Goal: Task Accomplishment & Management: Complete application form

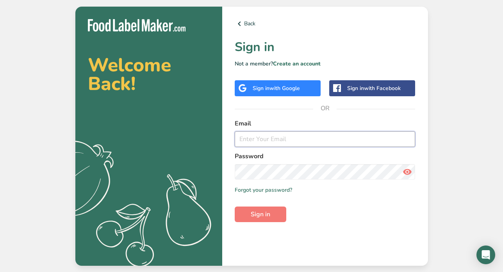
click at [263, 137] on input "email" at bounding box center [325, 140] width 181 height 16
type input "liz.f@illacanna.com"
click at [261, 213] on span "Sign in" at bounding box center [261, 214] width 20 height 9
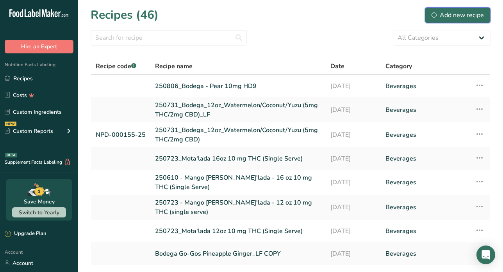
click at [427, 16] on button "Add new recipe" at bounding box center [458, 15] width 66 height 16
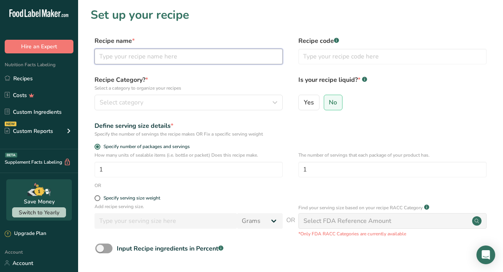
click at [133, 56] on input "text" at bounding box center [188, 57] width 188 height 16
type input "Cherry Lime Bodega Go Go"
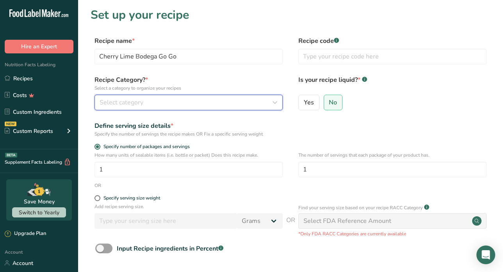
click at [123, 101] on span "Select category" at bounding box center [122, 102] width 44 height 9
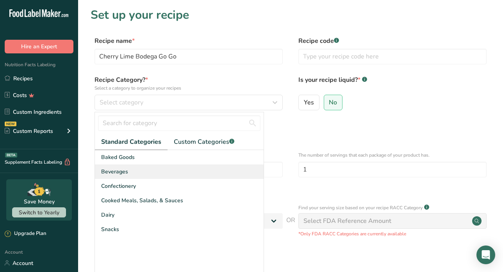
click at [123, 176] on span "Beverages" at bounding box center [114, 172] width 27 height 8
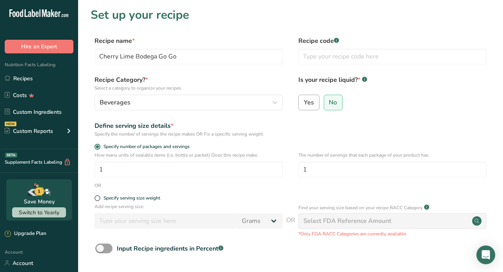
click at [307, 103] on span "Yes" at bounding box center [309, 103] width 10 height 8
click at [304, 103] on input "Yes" at bounding box center [301, 102] width 5 height 5
radio input "true"
radio input "false"
select select "22"
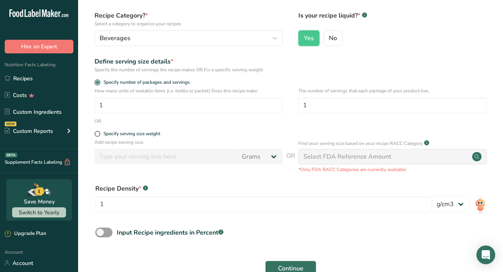
scroll to position [65, 0]
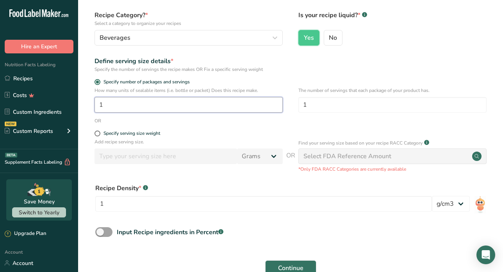
click at [137, 105] on input "1" at bounding box center [188, 105] width 188 height 16
type input "128"
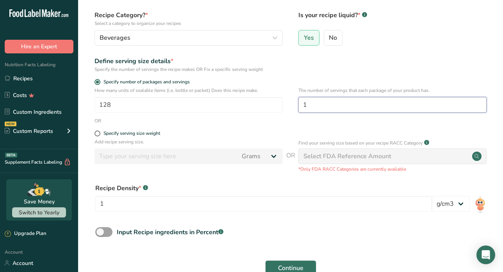
click at [322, 106] on input "1" at bounding box center [392, 105] width 188 height 16
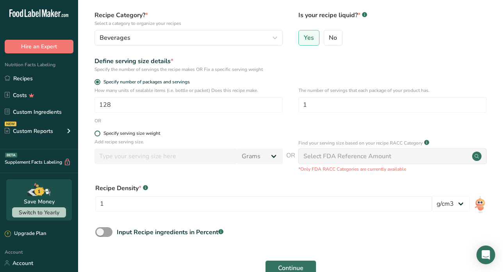
click at [96, 133] on span at bounding box center [97, 134] width 6 height 6
click at [96, 133] on input "Specify serving size weight" at bounding box center [96, 133] width 5 height 5
radio input "true"
radio input "false"
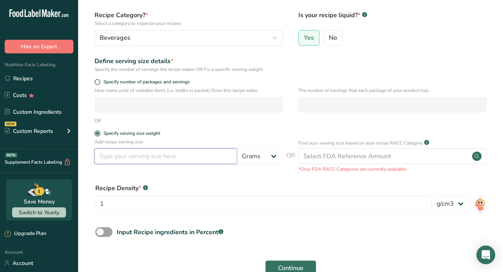
click at [188, 162] on input "number" at bounding box center [165, 157] width 142 height 16
type input "1"
click at [274, 154] on select "Grams kg mg mcg lb oz l mL fl oz tbsp tsp cup qt gallon" at bounding box center [260, 157] width 46 height 16
select select "5"
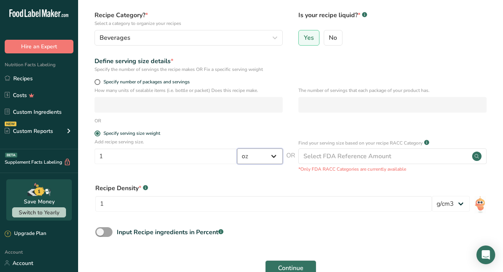
click at [237, 149] on select "Grams kg mg mcg lb oz l mL fl oz tbsp tsp cup qt gallon" at bounding box center [260, 157] width 46 height 16
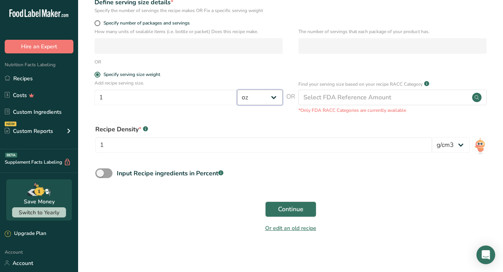
scroll to position [126, 0]
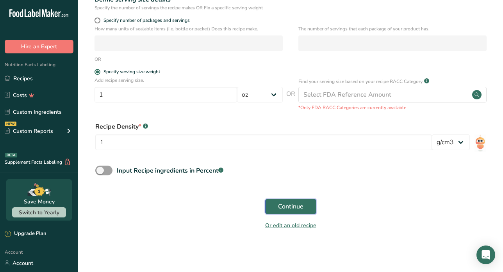
click at [285, 207] on span "Continue" at bounding box center [290, 206] width 25 height 9
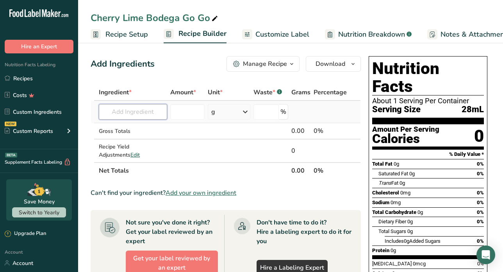
click at [132, 112] on input "text" at bounding box center [133, 112] width 68 height 16
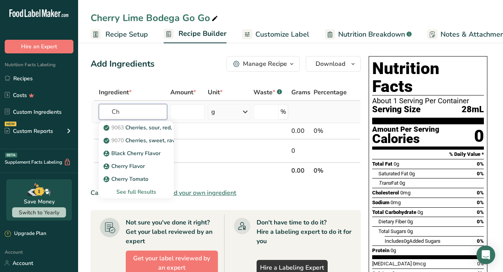
type input "C"
type input "Amoretti"
click at [142, 189] on div "See full Results" at bounding box center [136, 192] width 62 height 8
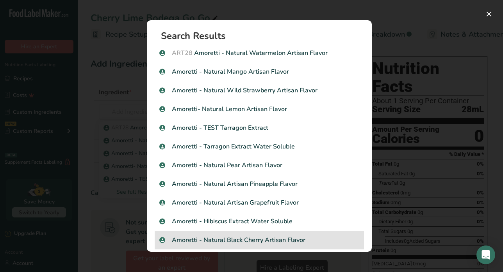
click at [236, 238] on p "Amoretti - Natural Black Cherry Artisan Flavor" at bounding box center [259, 240] width 200 height 9
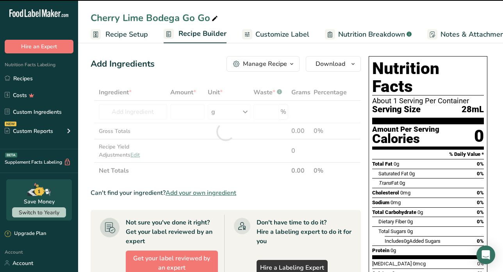
type input "0"
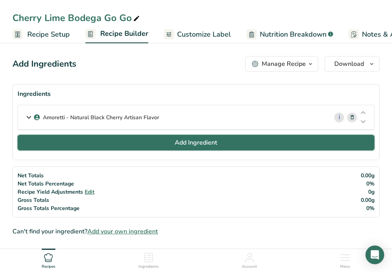
click at [185, 142] on span "Add Ingredient" at bounding box center [196, 142] width 43 height 9
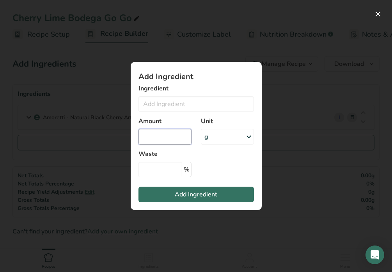
click at [167, 138] on input "Add ingredient modal" at bounding box center [165, 137] width 53 height 16
type input "111"
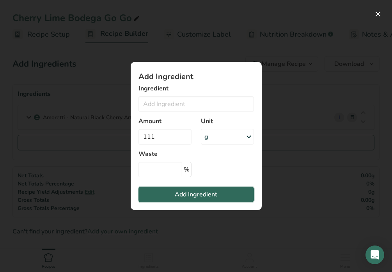
click at [214, 195] on span "Add Ingredient" at bounding box center [196, 194] width 43 height 9
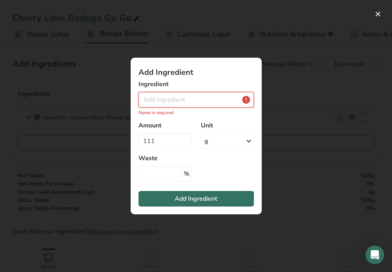
click at [176, 102] on input "Add ingredient modal" at bounding box center [197, 100] width 116 height 16
click at [380, 13] on button "Add ingredient modal" at bounding box center [378, 14] width 12 height 12
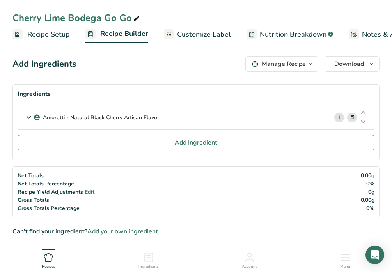
click at [58, 125] on div "Amoretti - Natural Black Cherry Artisan Flavor" at bounding box center [173, 117] width 310 height 24
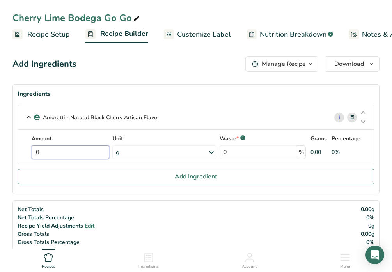
click at [57, 153] on input "0" at bounding box center [71, 153] width 78 height 14
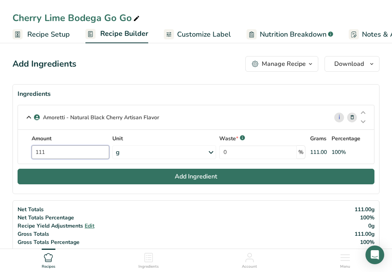
type input "111"
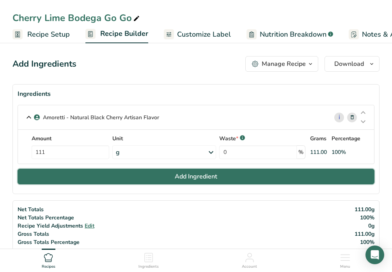
click at [201, 181] on button "Add Ingredient" at bounding box center [196, 177] width 357 height 16
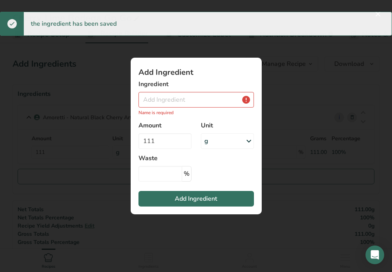
click at [278, 225] on div "Add ingredient modal" at bounding box center [196, 136] width 392 height 272
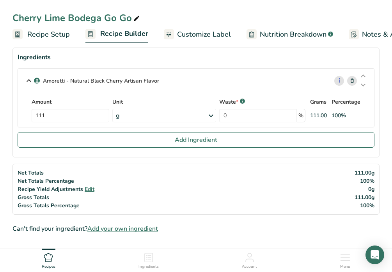
scroll to position [38, 0]
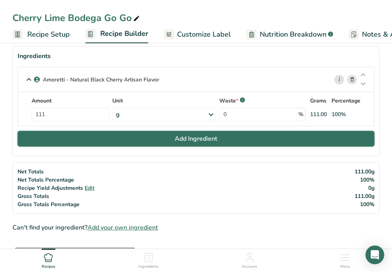
click at [180, 139] on span "Add Ingredient" at bounding box center [196, 138] width 43 height 9
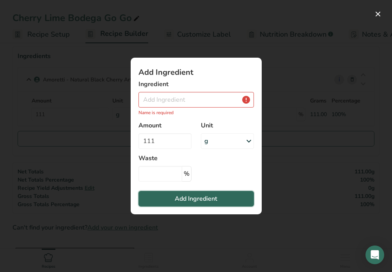
click at [193, 200] on span "Add Ingredient" at bounding box center [196, 198] width 43 height 9
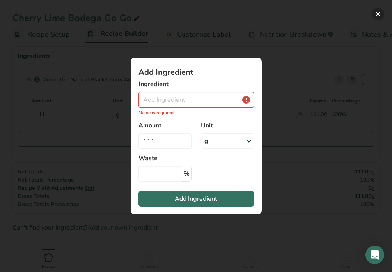
click at [379, 14] on button "Add ingredient modal" at bounding box center [378, 14] width 12 height 12
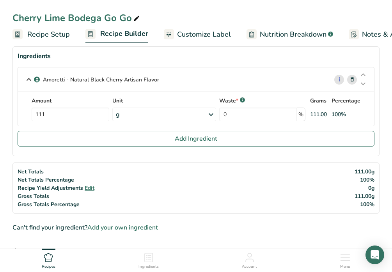
click at [350, 83] on icon at bounding box center [352, 80] width 5 height 8
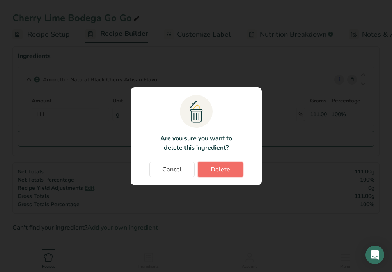
click at [218, 169] on span "Delete" at bounding box center [221, 169] width 20 height 9
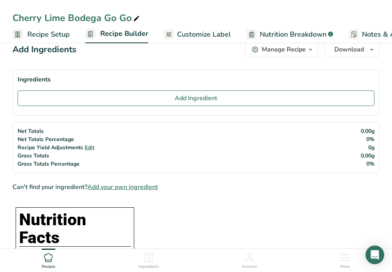
scroll to position [0, 0]
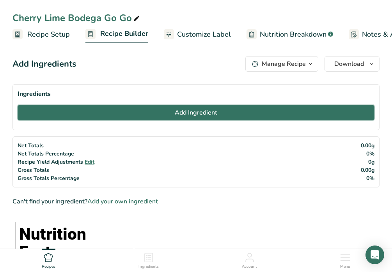
click at [167, 110] on button "Add Ingredient" at bounding box center [196, 113] width 357 height 16
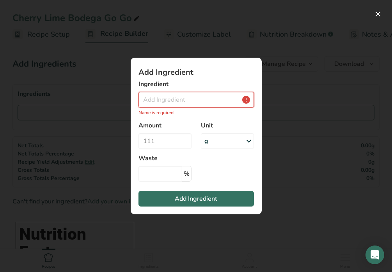
click at [161, 103] on input "Add ingredient modal" at bounding box center [197, 100] width 116 height 16
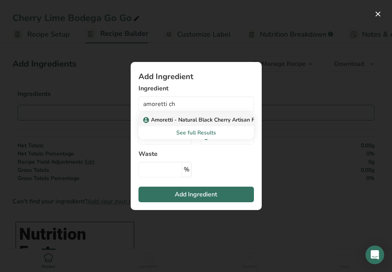
click at [192, 119] on p "Amoretti - Natural Black Cherry Artisan Flavor" at bounding box center [206, 120] width 123 height 8
type input "Amoretti - Natural Black Cherry Artisan Flavor"
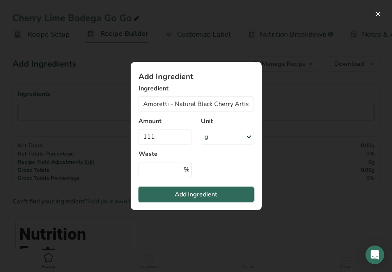
click at [199, 196] on span "Add Ingredient" at bounding box center [196, 194] width 43 height 9
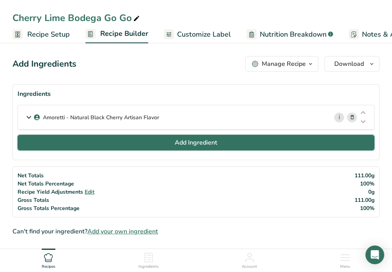
click at [179, 144] on span "Add Ingredient" at bounding box center [196, 142] width 43 height 9
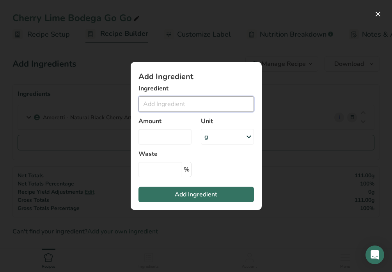
click at [172, 103] on input "Add ingredient modal" at bounding box center [197, 104] width 116 height 16
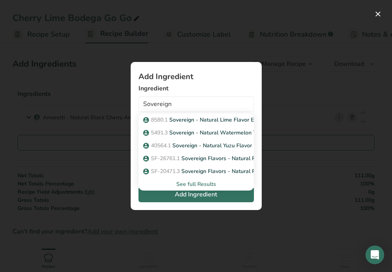
click at [204, 183] on div "See full Results" at bounding box center [196, 184] width 103 height 8
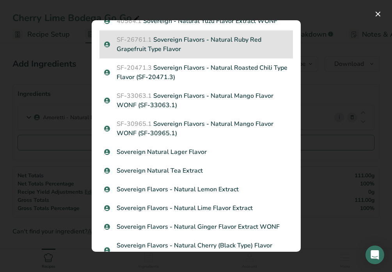
scroll to position [90, 0]
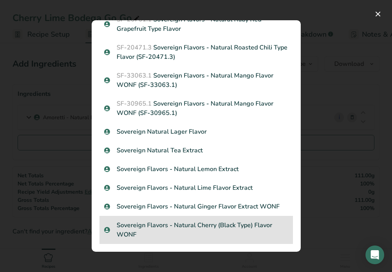
click at [195, 228] on p "Sovereign Flavors - Natural Cherry (Black Type) Flavor WONF" at bounding box center [196, 230] width 184 height 19
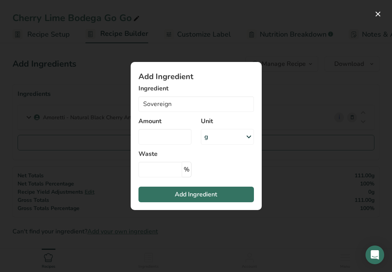
type input "Sovereign Flavors - Natural Cherry (Black Type) Flavor WONF"
click at [173, 140] on input "Add ingredient modal" at bounding box center [165, 137] width 53 height 16
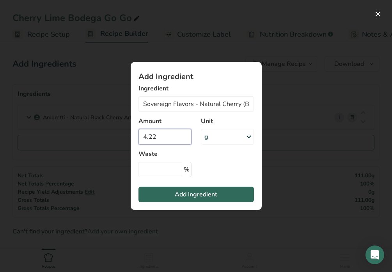
type input "4.22"
click at [198, 197] on span "Add Ingredient" at bounding box center [196, 194] width 43 height 9
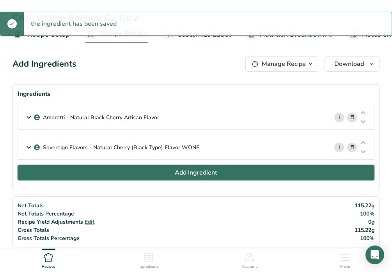
click at [183, 176] on span "Add Ingredient" at bounding box center [196, 172] width 43 height 9
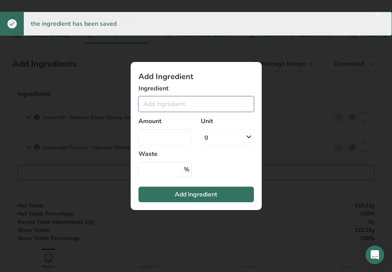
click at [166, 105] on input "Add ingredient modal" at bounding box center [197, 104] width 116 height 16
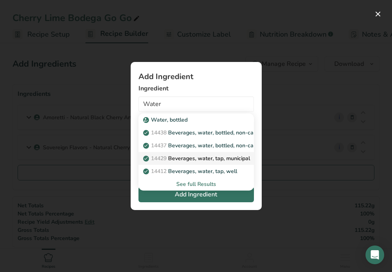
click at [197, 158] on p "14429 Beverages, water, tap, municipal" at bounding box center [197, 159] width 105 height 8
type input "Beverages, water, tap, municipal"
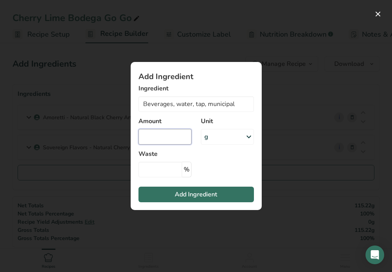
click at [169, 137] on input "Add ingredient modal" at bounding box center [165, 137] width 53 height 16
type input "3438.55"
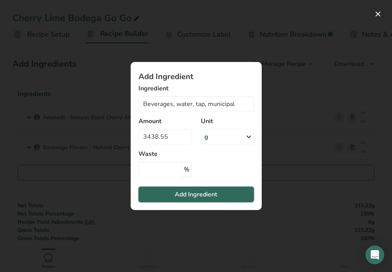
click at [192, 193] on span "Add Ingredient" at bounding box center [196, 194] width 43 height 9
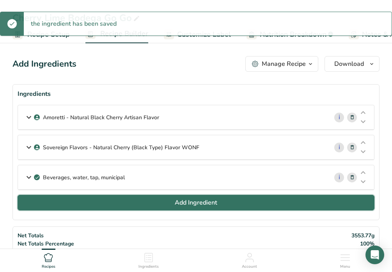
click at [179, 203] on span "Add Ingredient" at bounding box center [196, 202] width 43 height 9
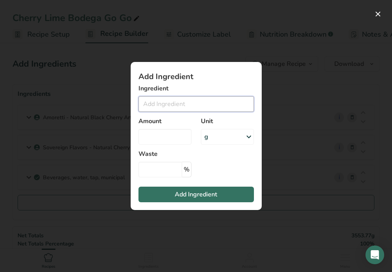
click at [164, 107] on input "Add ingredient modal" at bounding box center [197, 104] width 116 height 16
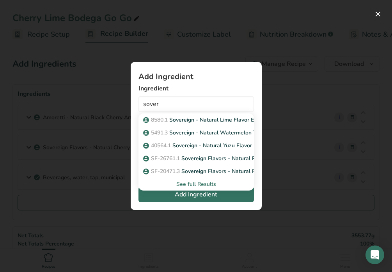
click at [187, 184] on div "See full Results" at bounding box center [196, 184] width 103 height 8
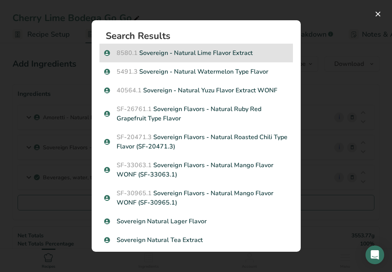
click at [182, 55] on p "8580.1 Sovereign - Natural Lime Flavor Extract" at bounding box center [196, 52] width 184 height 9
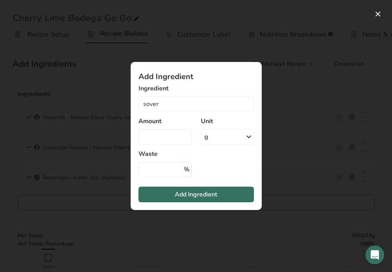
type input "Sovereign - Natural Lime Flavor Extract"
click at [161, 139] on input "Add ingredient modal" at bounding box center [165, 137] width 53 height 16
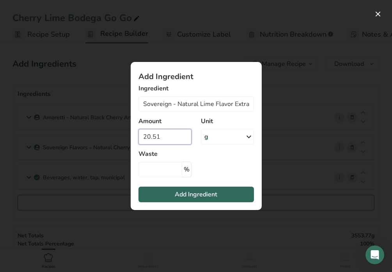
type input "20.51"
click at [201, 196] on span "Add Ingredient" at bounding box center [196, 194] width 43 height 9
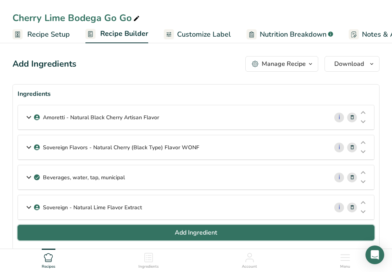
click at [170, 235] on button "Add Ingredient" at bounding box center [196, 233] width 357 height 16
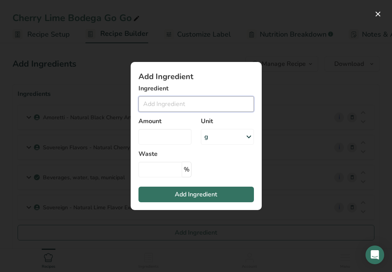
click at [162, 107] on input "Add ingredient modal" at bounding box center [197, 104] width 116 height 16
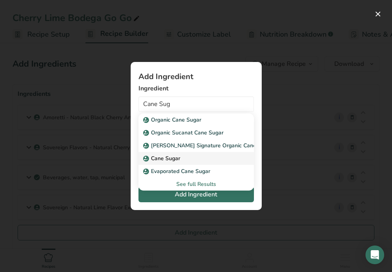
click at [171, 156] on p "Cane Sugar" at bounding box center [163, 159] width 36 height 8
type input "Cane Sugar"
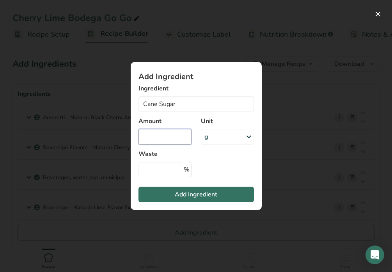
click at [160, 137] on input "Add ingredient modal" at bounding box center [165, 137] width 53 height 16
type input "386.08"
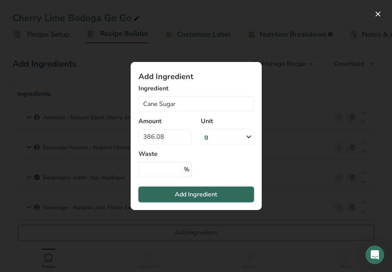
click at [208, 190] on span "Add Ingredient" at bounding box center [196, 194] width 43 height 9
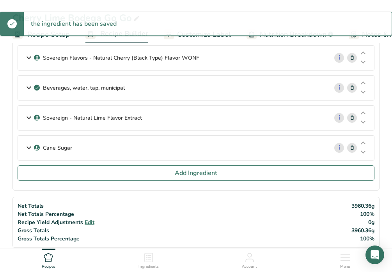
scroll to position [97, 0]
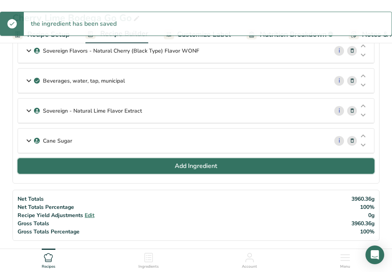
click at [188, 164] on span "Add Ingredient" at bounding box center [196, 166] width 43 height 9
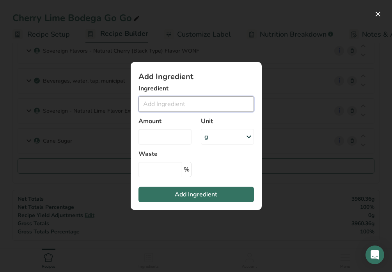
click at [165, 104] on input "Add ingredient modal" at bounding box center [197, 104] width 116 height 16
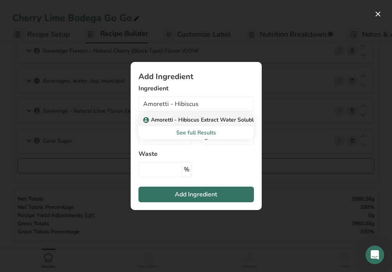
click at [179, 119] on p "Amoretti - Hibiscus Extract Water Soluble" at bounding box center [201, 120] width 112 height 8
type input "Amoretti - Hibiscus Extract Water Soluble"
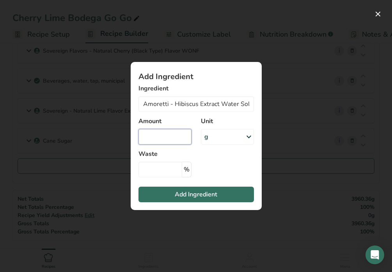
click at [175, 135] on input "Add ingredient modal" at bounding box center [165, 137] width 53 height 16
type input "4.83"
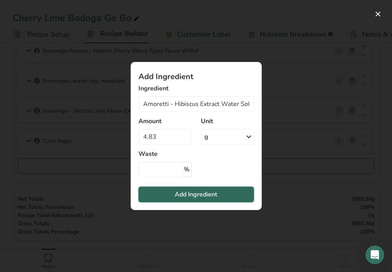
click at [208, 196] on span "Add Ingredient" at bounding box center [196, 194] width 43 height 9
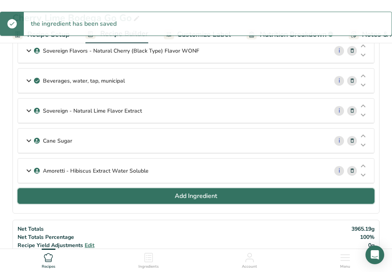
click at [194, 196] on span "Add Ingredient" at bounding box center [196, 196] width 43 height 9
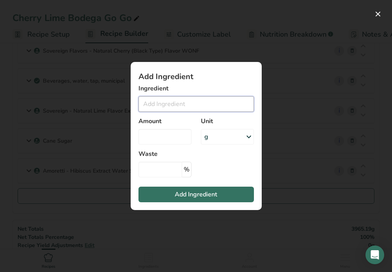
click at [172, 104] on input "Add ingredient modal" at bounding box center [197, 104] width 116 height 16
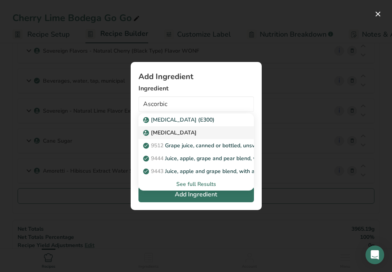
click at [178, 132] on p "Ascorbic Acid" at bounding box center [171, 133] width 52 height 8
type input "Ascorbic Acid"
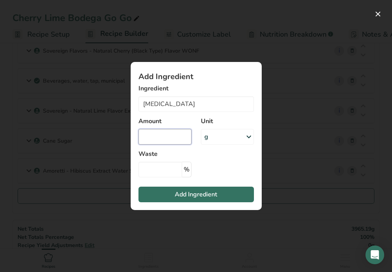
click at [172, 135] on input "Add ingredient modal" at bounding box center [165, 137] width 53 height 16
type input "1.21"
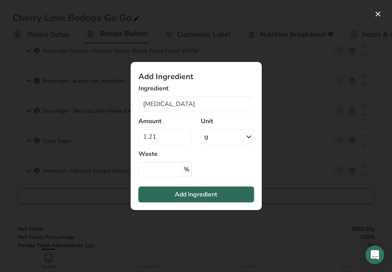
click at [198, 193] on span "Add Ingredient" at bounding box center [196, 194] width 43 height 9
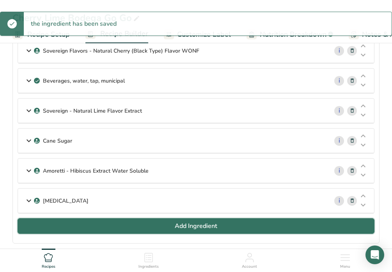
click at [182, 226] on span "Add Ingredient" at bounding box center [196, 226] width 43 height 9
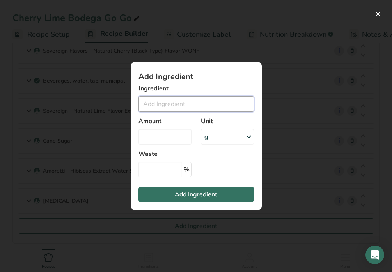
click at [166, 104] on input "Add ingredient modal" at bounding box center [197, 104] width 116 height 16
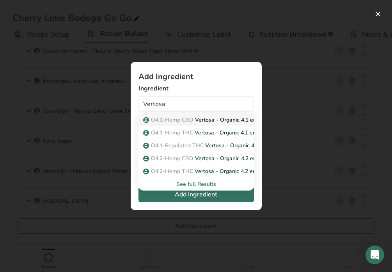
click at [178, 121] on span "O4.1-Hemp CBD" at bounding box center [172, 119] width 43 height 7
type input "Vertosa - Organic 4.1 emulsion (Hemp CBD)"
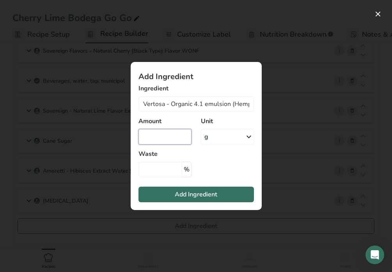
click at [165, 132] on input "Add ingredient modal" at bounding box center [165, 137] width 53 height 16
type input "12.62"
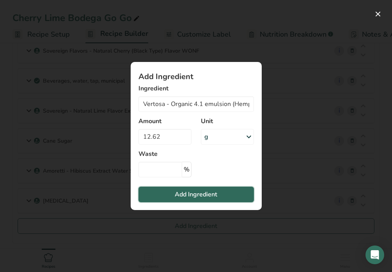
click at [205, 194] on span "Add Ingredient" at bounding box center [196, 194] width 43 height 9
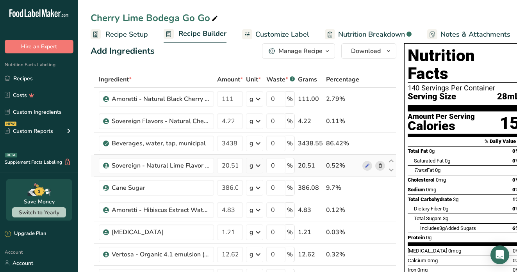
scroll to position [0, 0]
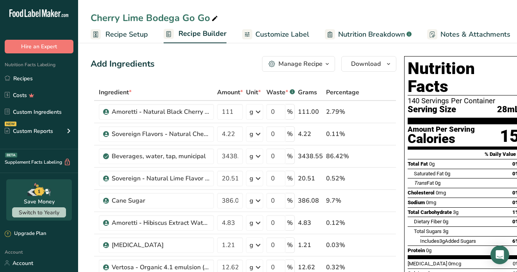
click at [278, 34] on span "Customize Label" at bounding box center [282, 34] width 54 height 11
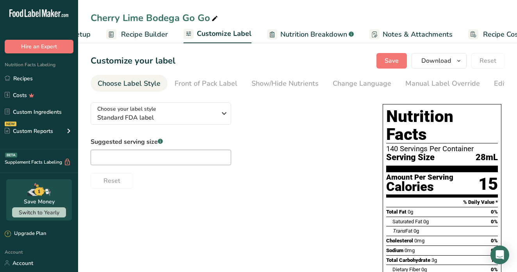
scroll to position [0, 91]
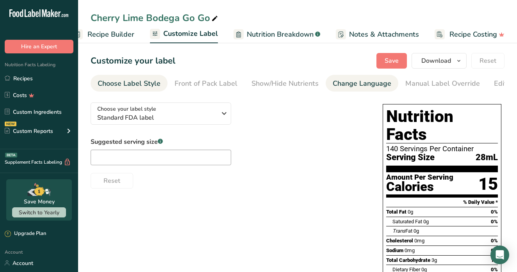
click at [343, 85] on div "Change Language" at bounding box center [362, 83] width 59 height 11
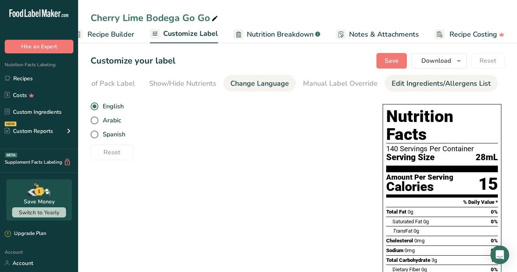
scroll to position [0, 0]
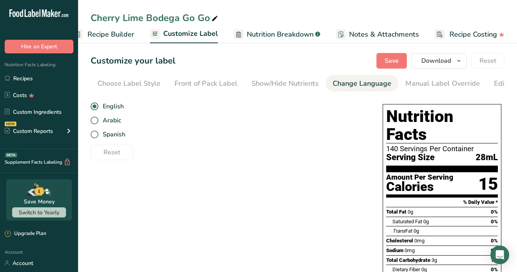
click at [107, 37] on span "Recipe Builder" at bounding box center [110, 34] width 47 height 11
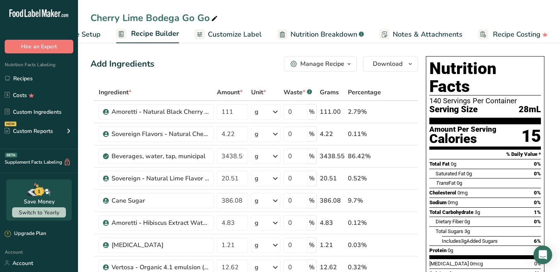
click at [91, 32] on span "Recipe Setup" at bounding box center [79, 34] width 43 height 11
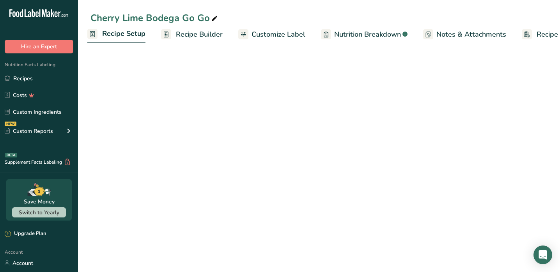
select select "5"
select select "22"
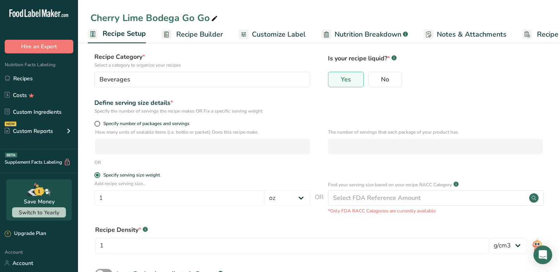
scroll to position [43, 0]
click at [99, 124] on span at bounding box center [97, 124] width 6 height 6
click at [99, 124] on input "Specify number of packages and servings" at bounding box center [96, 124] width 5 height 5
radio input "true"
radio input "false"
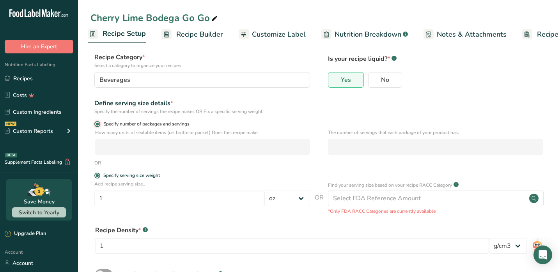
select select "0"
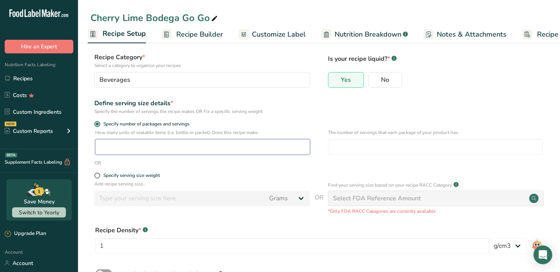
click at [236, 152] on input "number" at bounding box center [202, 147] width 215 height 16
type input "128"
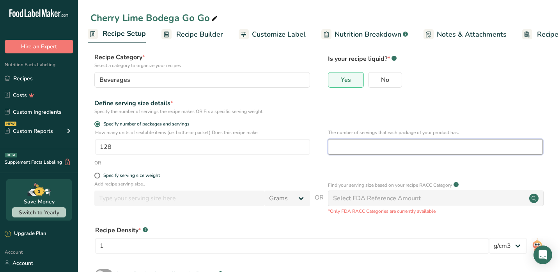
click at [389, 144] on input "number" at bounding box center [435, 147] width 215 height 16
type input "1"
click at [320, 148] on div "How many units of sealable items (i.e. bottle or packet) Does this recipe make.…" at bounding box center [319, 144] width 457 height 30
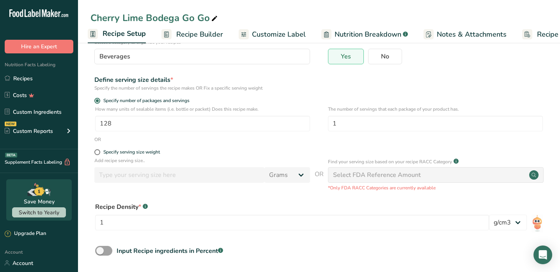
scroll to position [100, 0]
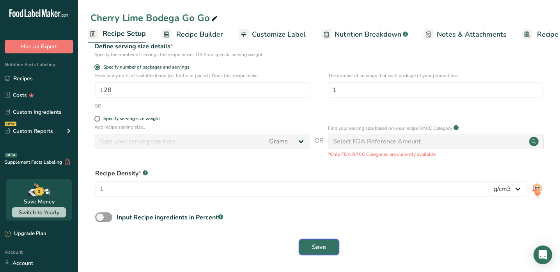
click at [324, 252] on span "Save" at bounding box center [319, 247] width 14 height 9
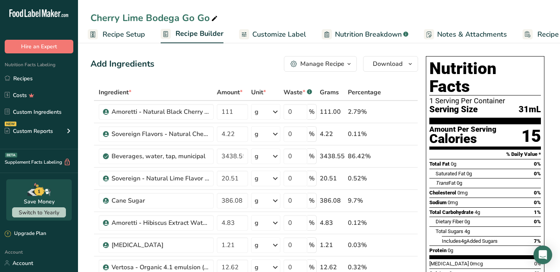
click at [290, 33] on span "Customize Label" at bounding box center [280, 34] width 54 height 11
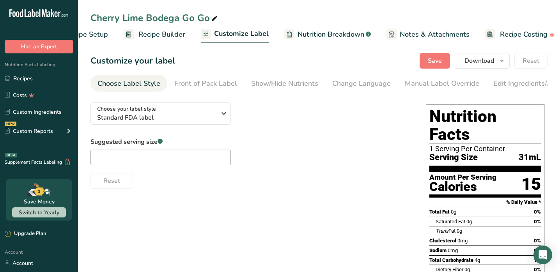
scroll to position [0, 47]
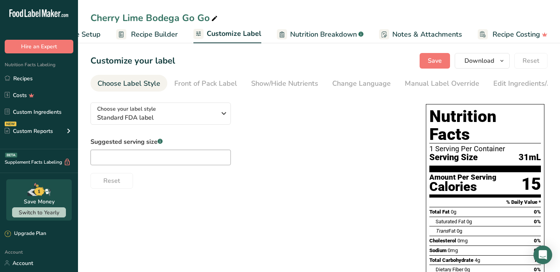
click at [502, 153] on span "31mL" at bounding box center [530, 158] width 22 height 10
click at [450, 85] on div "Manual Label Override" at bounding box center [442, 83] width 75 height 11
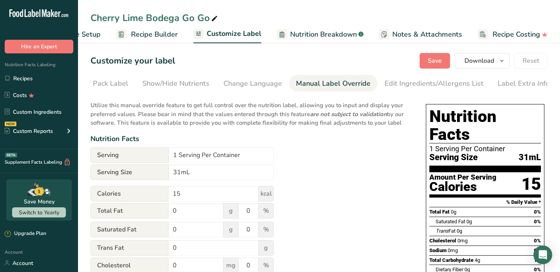
scroll to position [0, 110]
click at [180, 174] on input "31mL" at bounding box center [221, 173] width 105 height 16
type input "30mL"
click at [436, 60] on span "Save" at bounding box center [435, 60] width 14 height 9
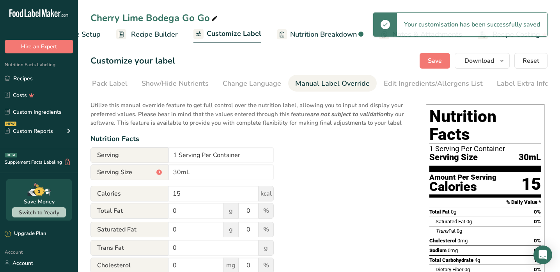
click at [154, 34] on span "Recipe Builder" at bounding box center [154, 34] width 47 height 11
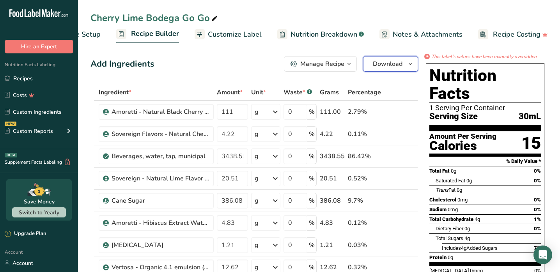
click at [400, 61] on span "Download" at bounding box center [388, 63] width 30 height 9
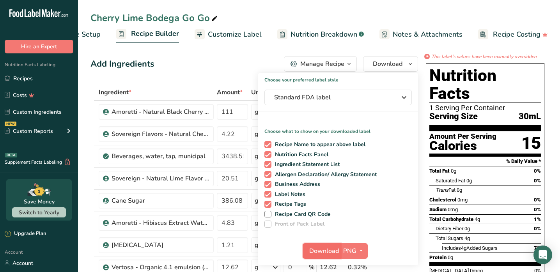
click at [322, 249] on span "Download" at bounding box center [324, 251] width 30 height 9
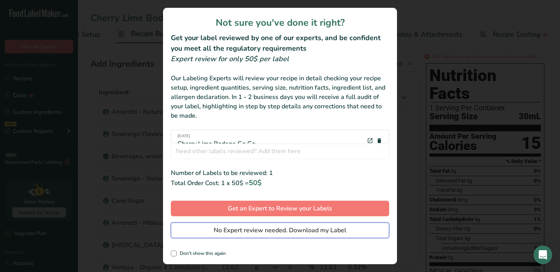
click at [286, 236] on button "No Expert review needed. Download my Label" at bounding box center [280, 231] width 219 height 16
